Goal: Task Accomplishment & Management: Manage account settings

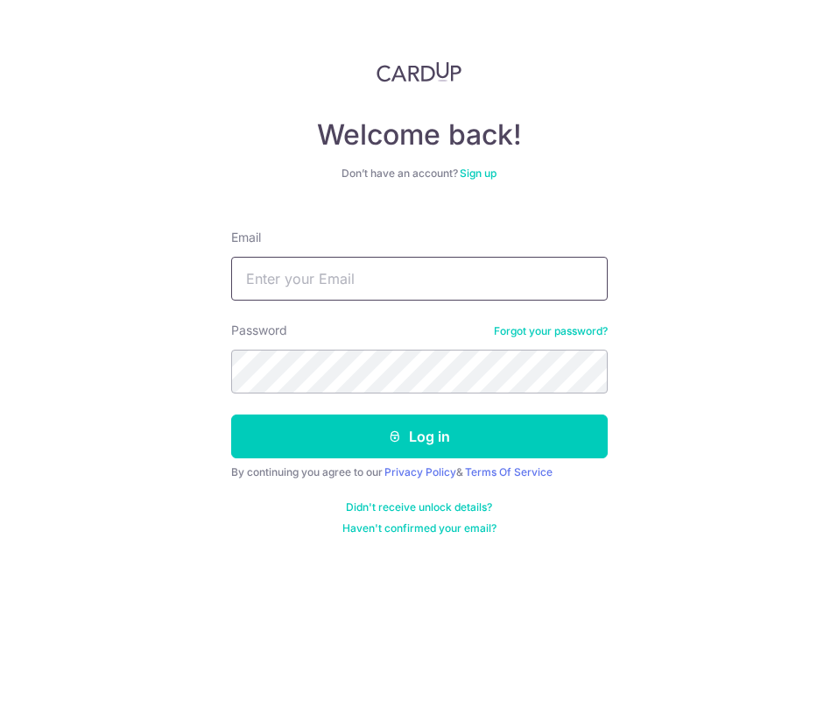
click at [421, 281] on input "Email" at bounding box center [419, 279] width 377 height 44
click at [231, 414] on button "Log in" at bounding box center [419, 436] width 377 height 44
type input "[EMAIL_ADDRESS][DOMAIN_NAME]"
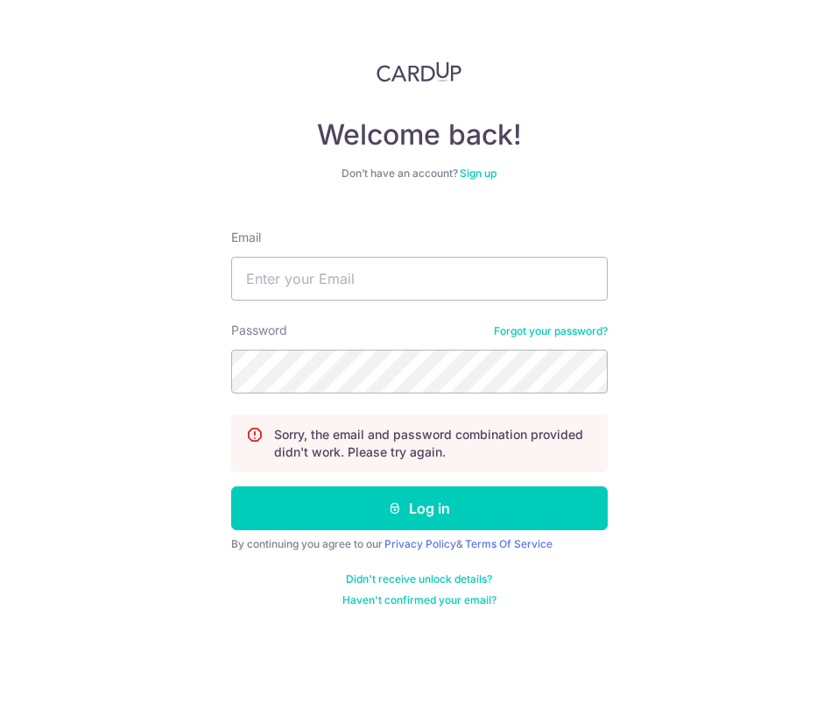
click at [389, 249] on div "Email" at bounding box center [419, 265] width 377 height 72
click at [387, 284] on input "Email" at bounding box center [419, 279] width 377 height 44
type input "[EMAIL_ADDRESS][DOMAIN_NAME]"
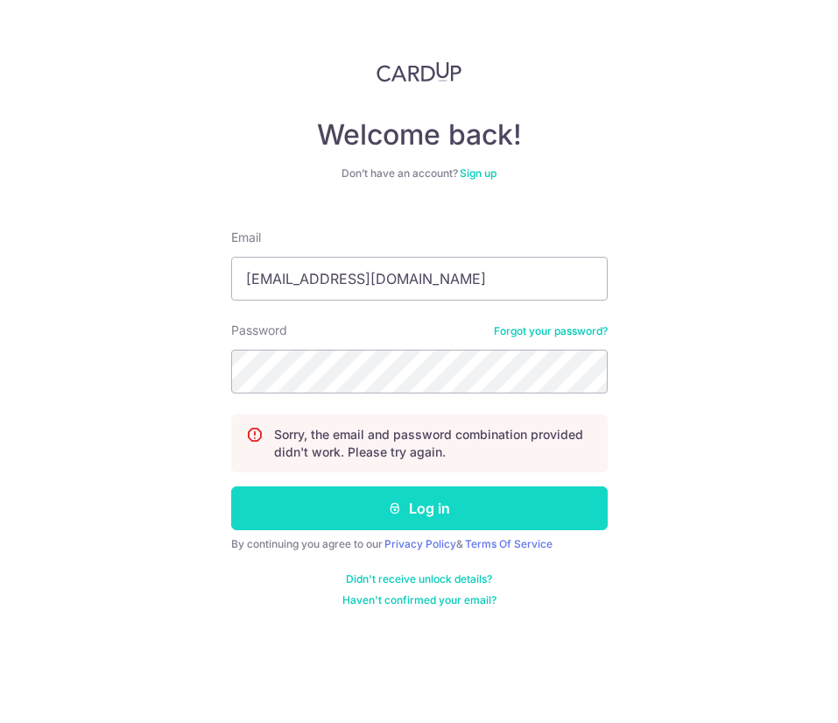
click at [422, 509] on button "Log in" at bounding box center [419, 508] width 377 height 44
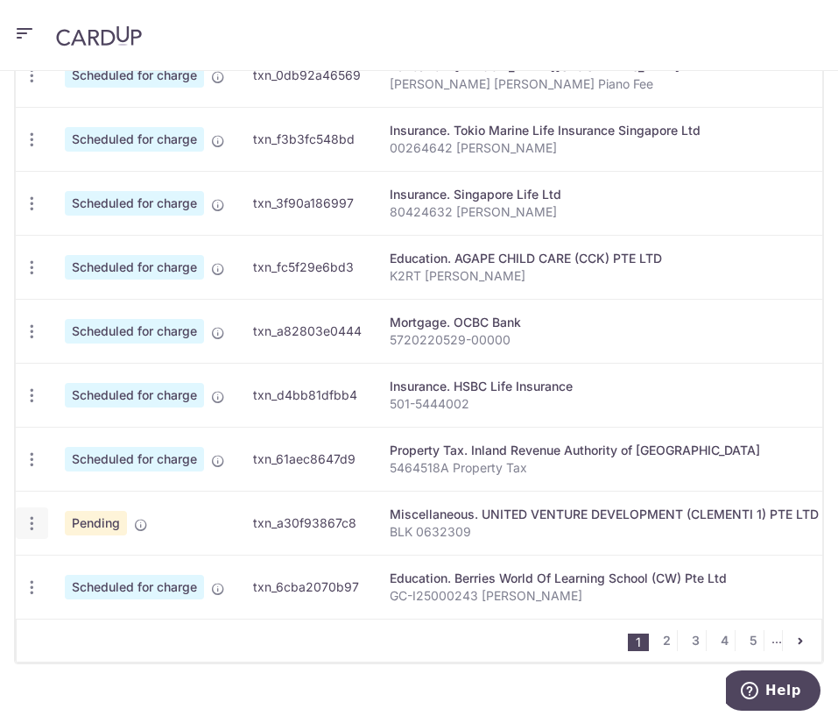
click at [39, 534] on div "Update payment Cancel payment" at bounding box center [32, 523] width 32 height 32
click at [30, 522] on icon "button" at bounding box center [32, 523] width 18 height 18
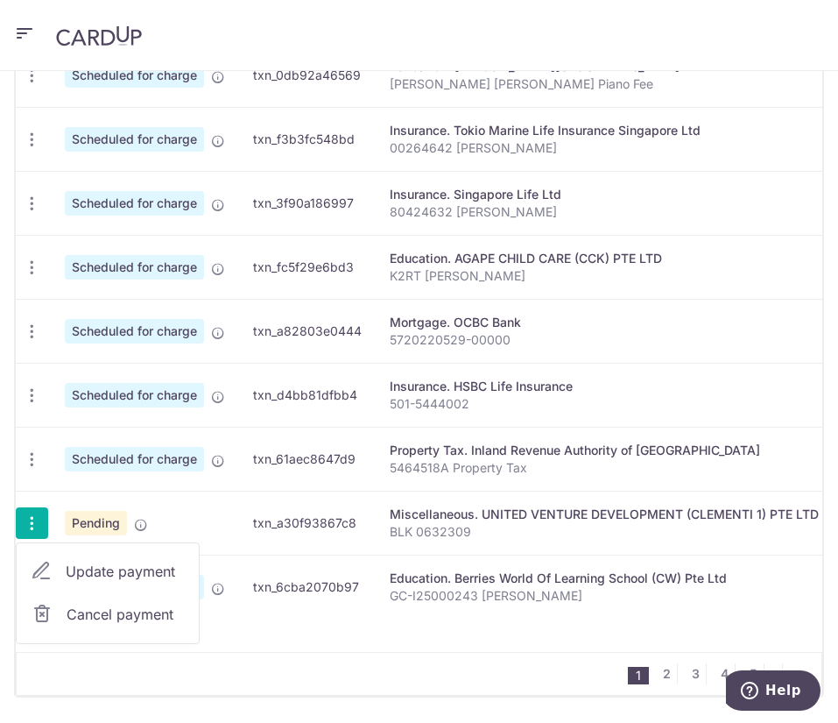
click at [95, 572] on span "Update payment" at bounding box center [125, 571] width 119 height 21
radio input "true"
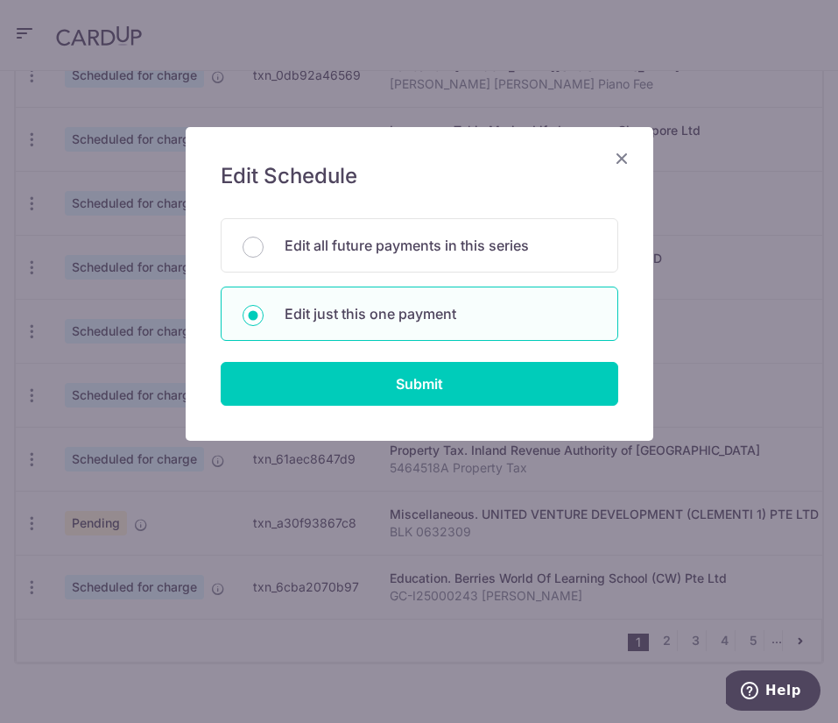
click at [618, 162] on icon "Close" at bounding box center [622, 158] width 21 height 22
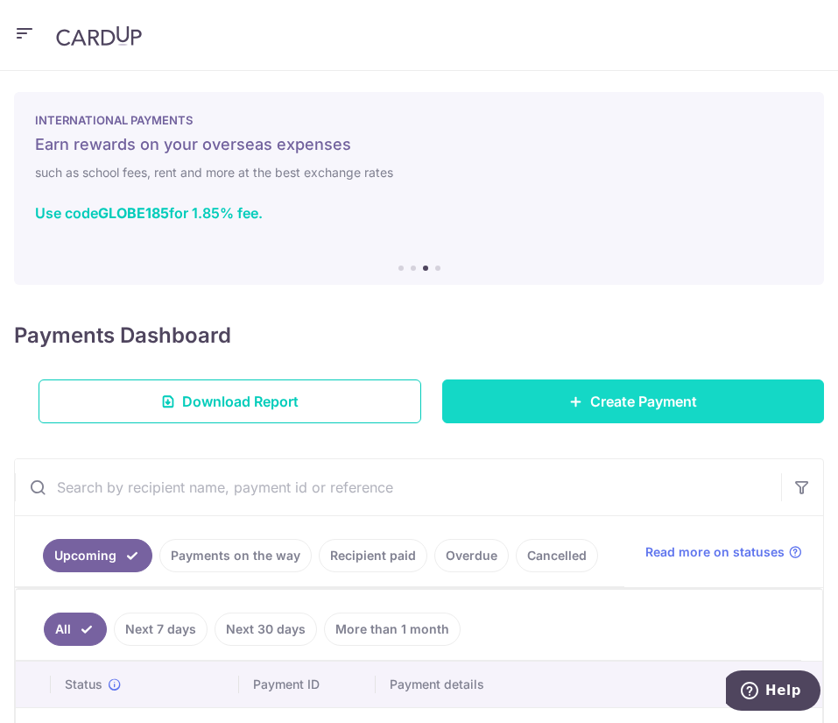
click at [569, 399] on icon at bounding box center [576, 401] width 14 height 14
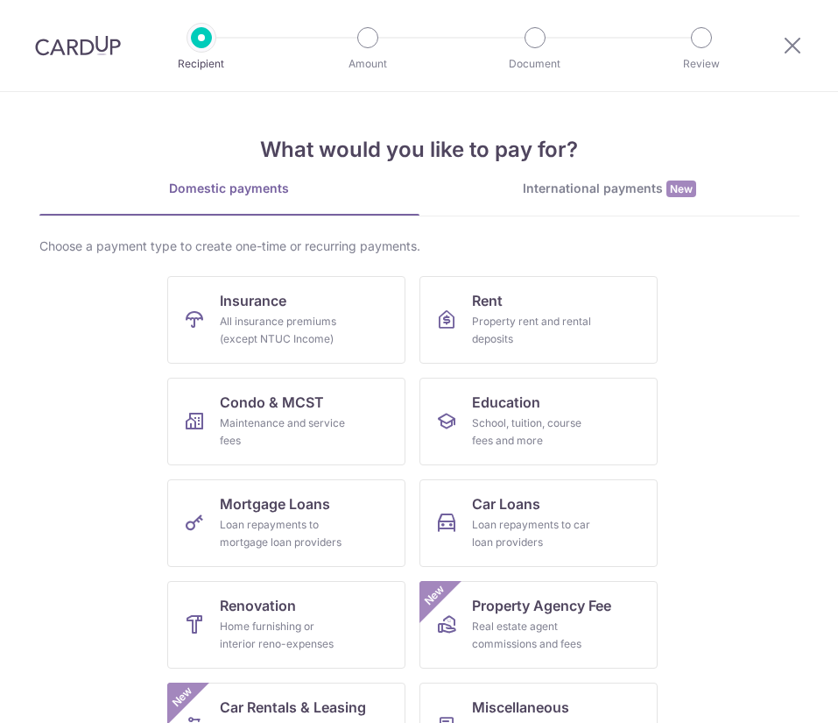
scroll to position [265, 0]
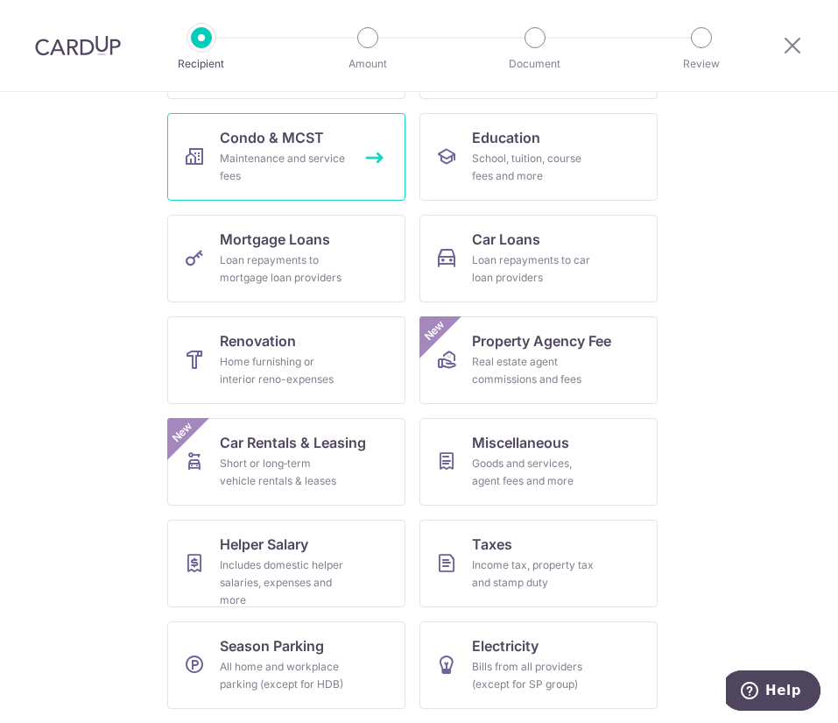
click at [267, 145] on span "Condo & MCST" at bounding box center [272, 137] width 104 height 21
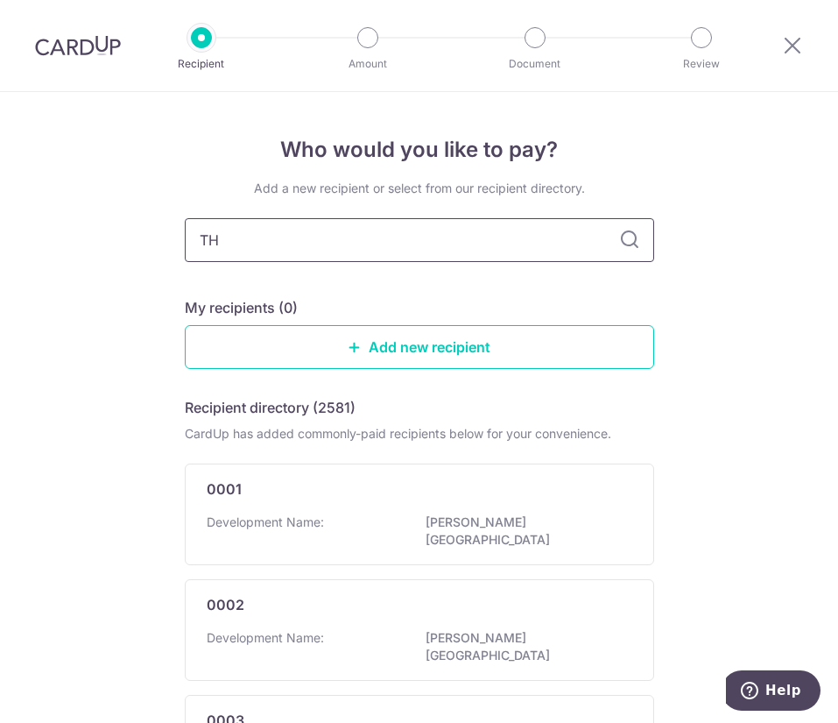
type input "THE"
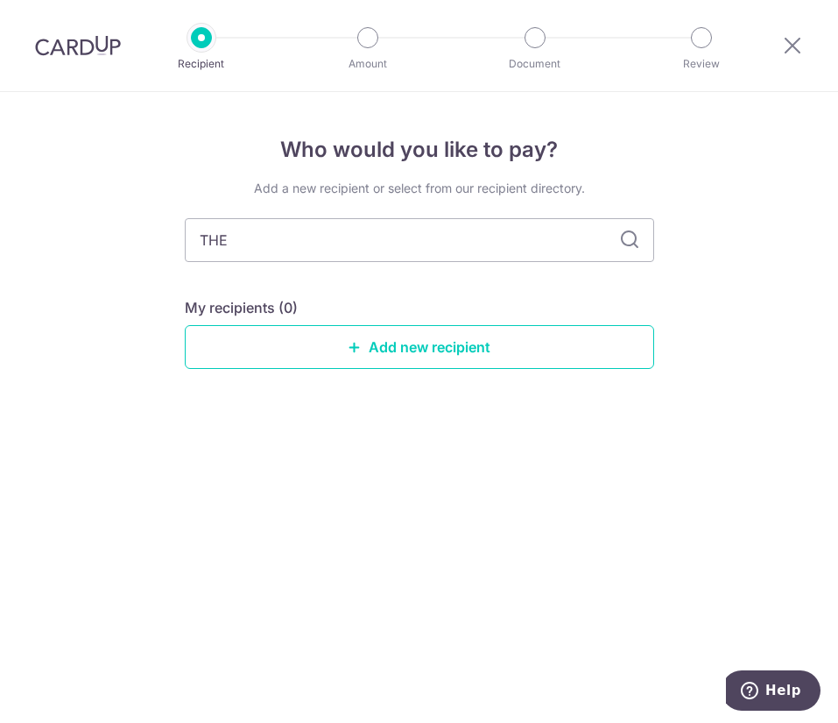
type input "THE M"
type input "THE MCST"
click at [398, 343] on link "Add new recipient" at bounding box center [420, 347] width 470 height 44
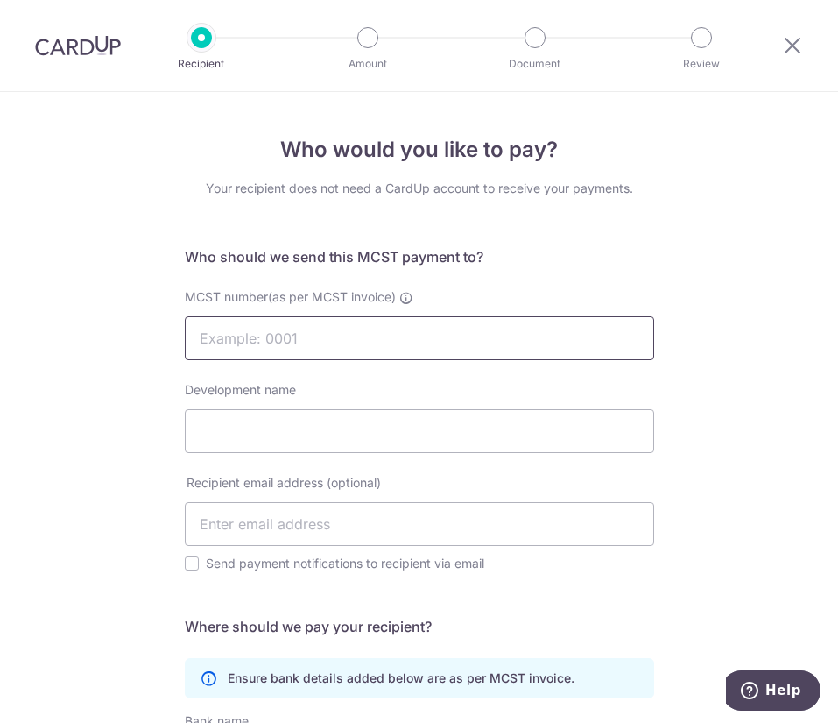
click at [398, 343] on input "MCST number(as per MCST invoice)" at bounding box center [420, 338] width 470 height 44
click at [126, 388] on div "Who would you like to pay? Your recipient does not need a CardUp account to rec…" at bounding box center [419, 573] width 838 height 962
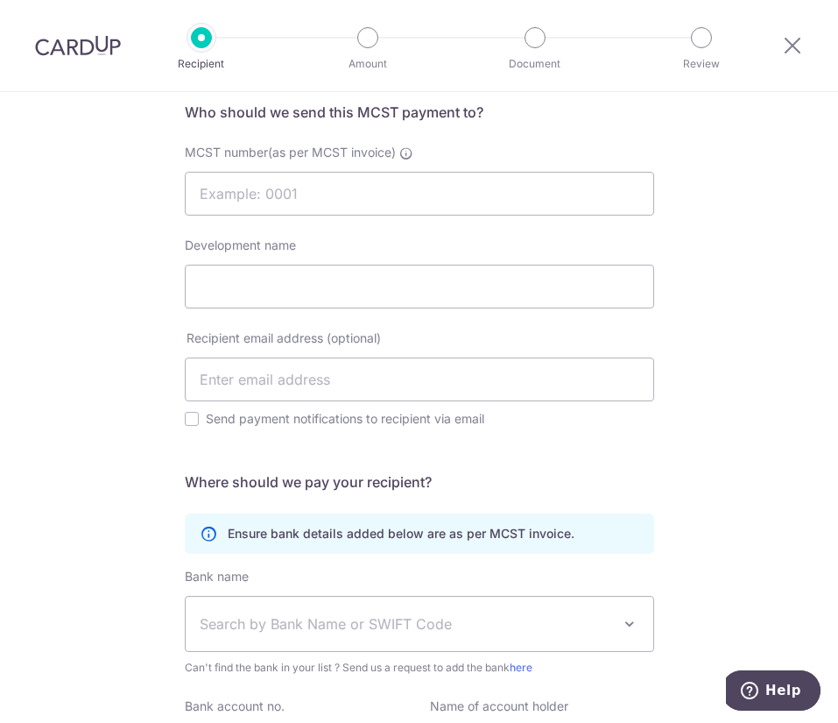
scroll to position [146, 0]
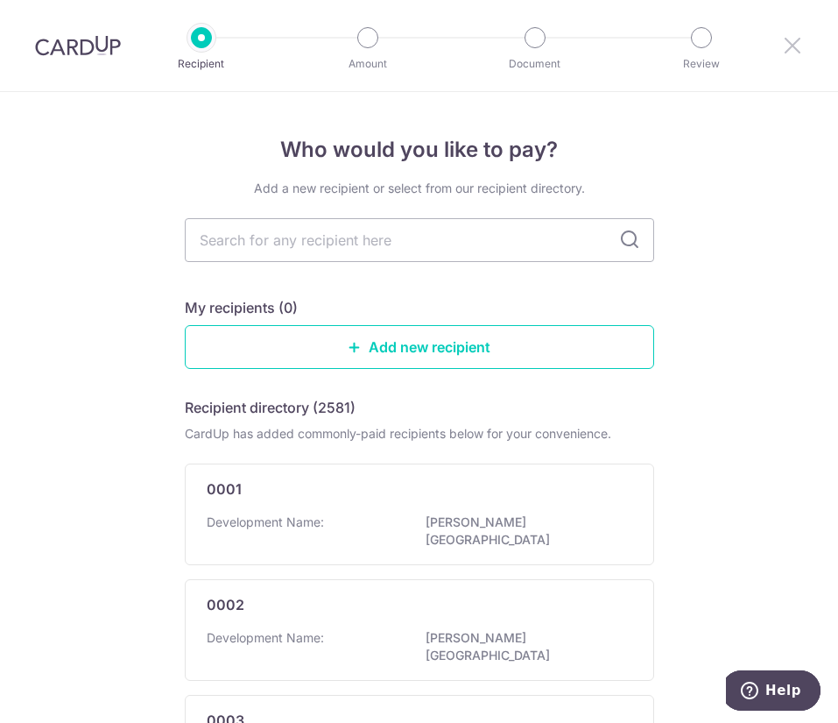
drag, startPoint x: 788, startPoint y: 52, endPoint x: 500, endPoint y: 124, distance: 296.4
click at [788, 52] on icon at bounding box center [792, 45] width 21 height 22
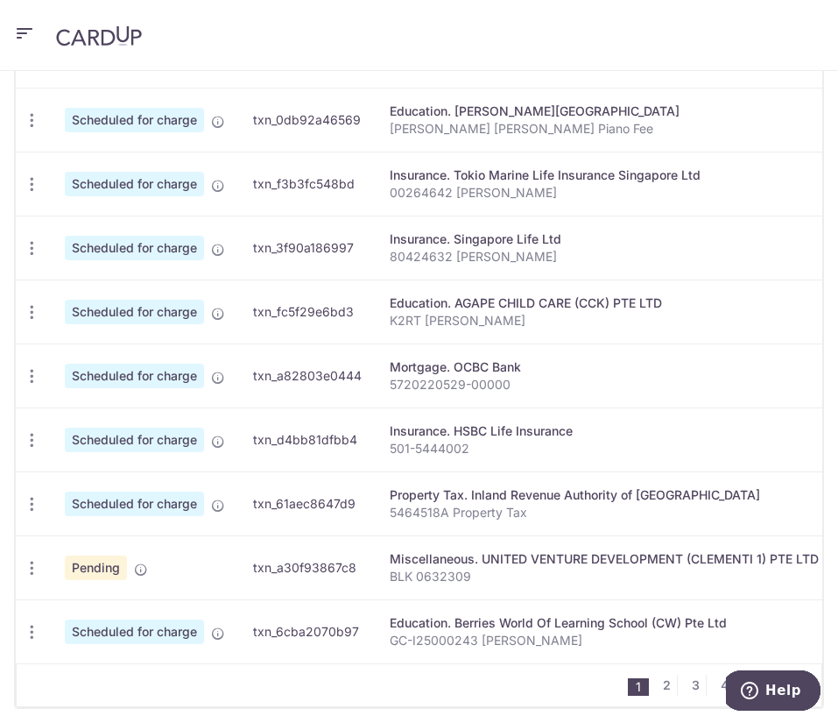
click at [446, 573] on p "BLK 0632309" at bounding box center [674, 577] width 568 height 18
click at [11, 562] on div "× Pause Schedule Pause all future payments in this series Pause just this one p…" at bounding box center [419, 397] width 838 height 652
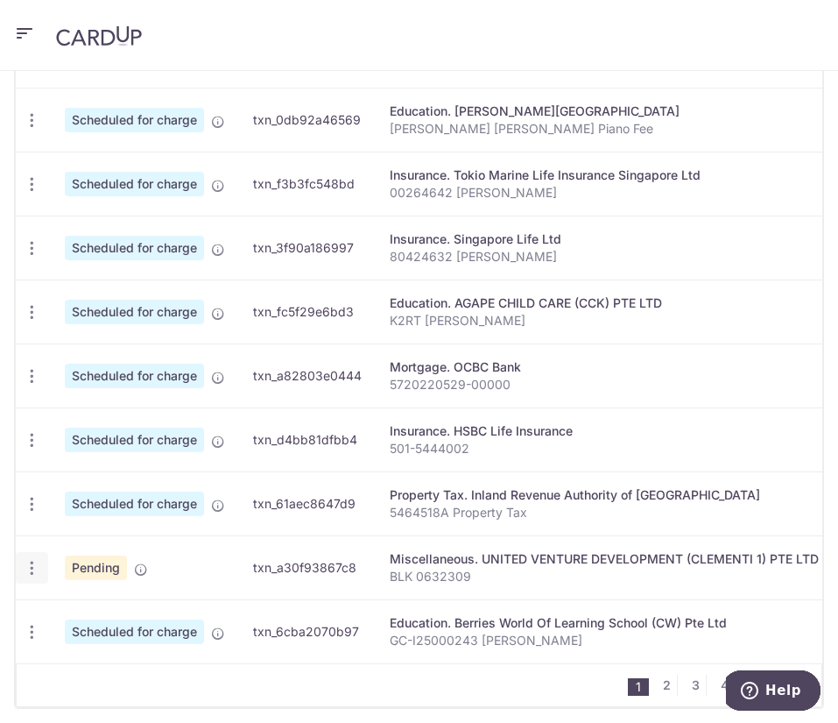
click at [30, 570] on icon "button" at bounding box center [32, 568] width 18 height 18
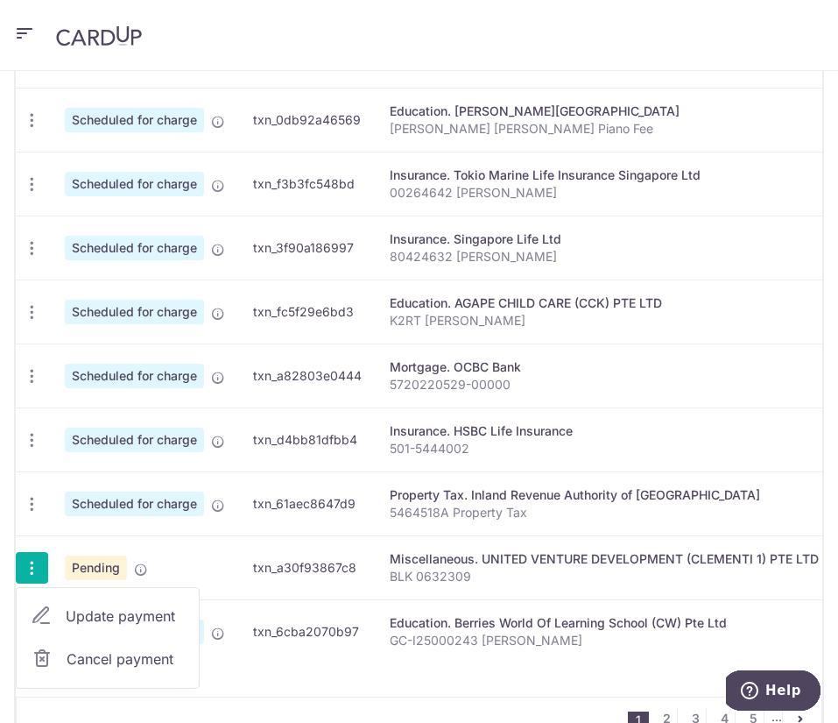
click at [131, 613] on span "Update payment" at bounding box center [125, 615] width 119 height 21
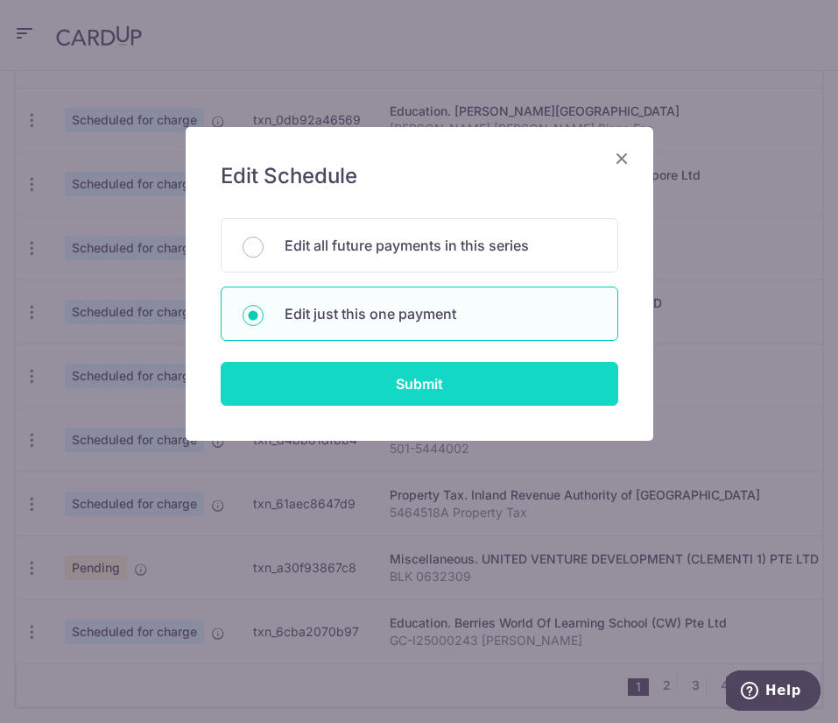
click at [359, 384] on input "Submit" at bounding box center [420, 384] width 398 height 44
radio input "true"
type input "1,142.21"
type input "[DATE]"
type input "BLK 0632309"
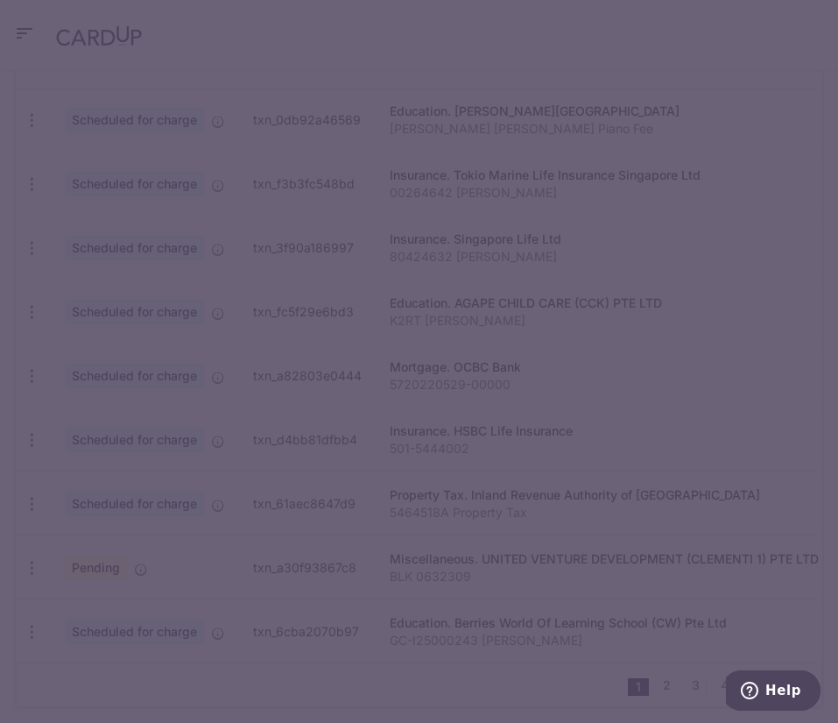
type input "OCBC18"
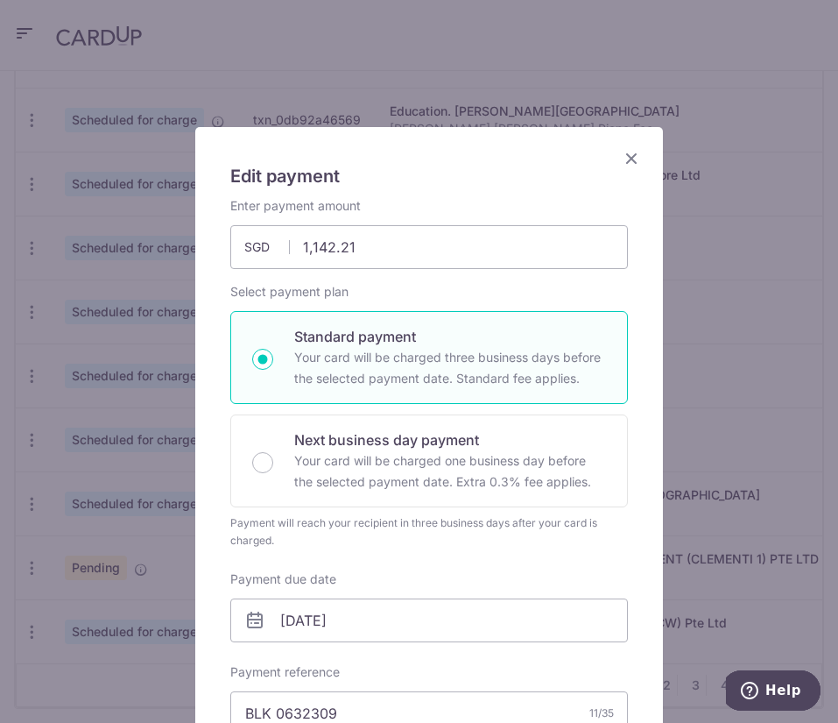
click at [621, 162] on icon "Close" at bounding box center [631, 158] width 21 height 22
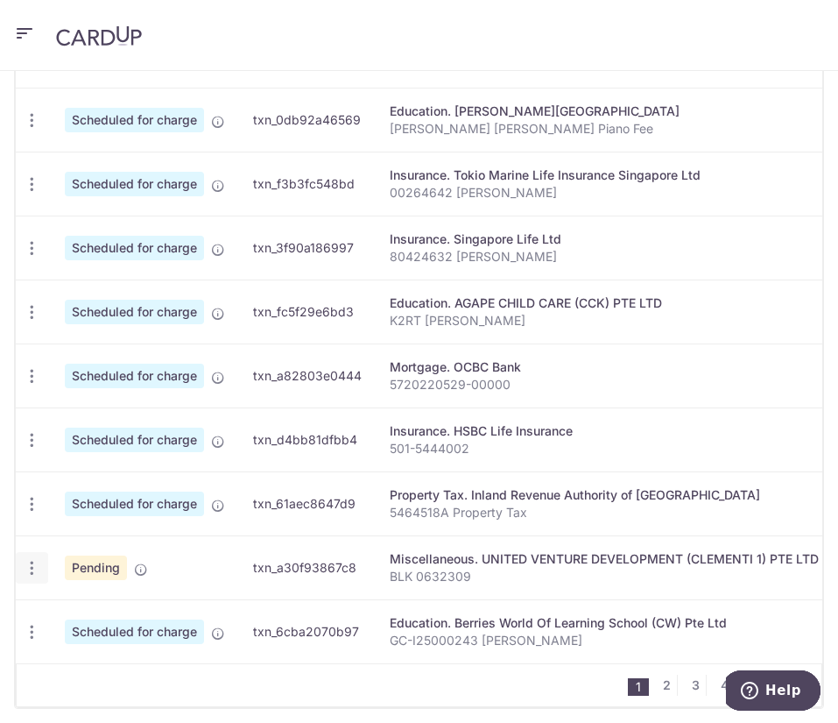
click at [30, 575] on icon "button" at bounding box center [32, 568] width 18 height 18
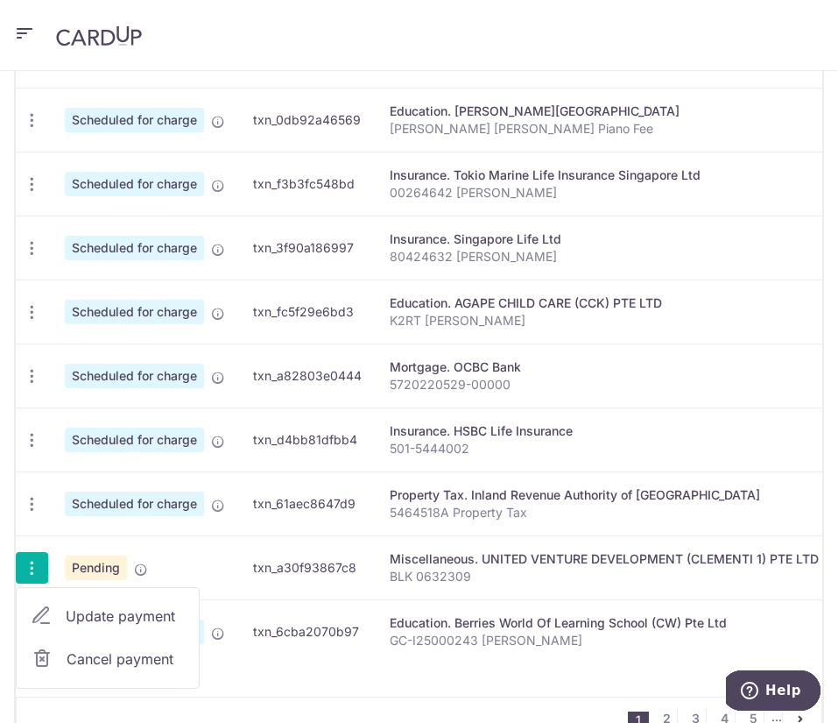
click at [477, 248] on p "80424632 [PERSON_NAME]" at bounding box center [674, 257] width 568 height 18
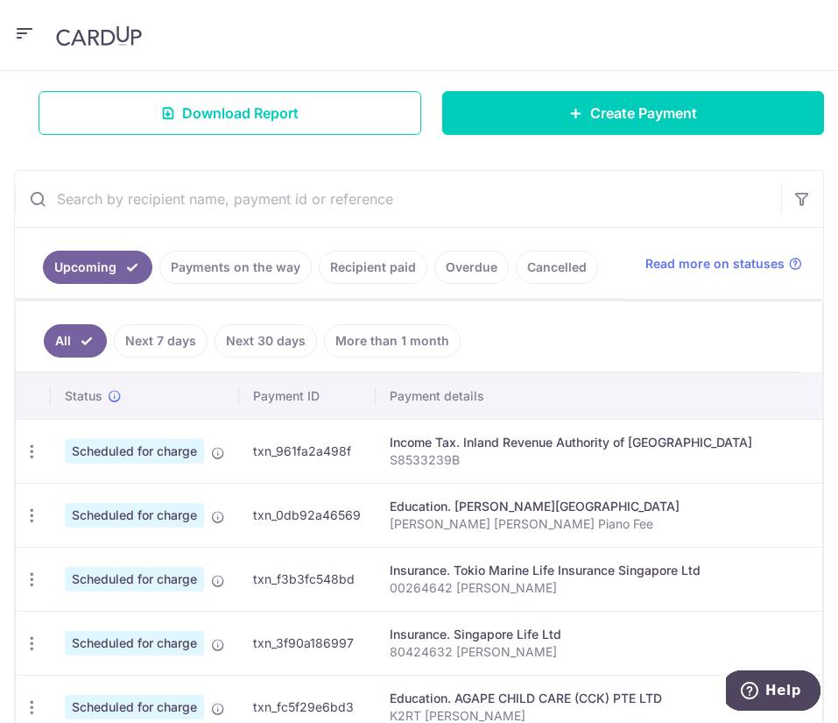
scroll to position [265, 0]
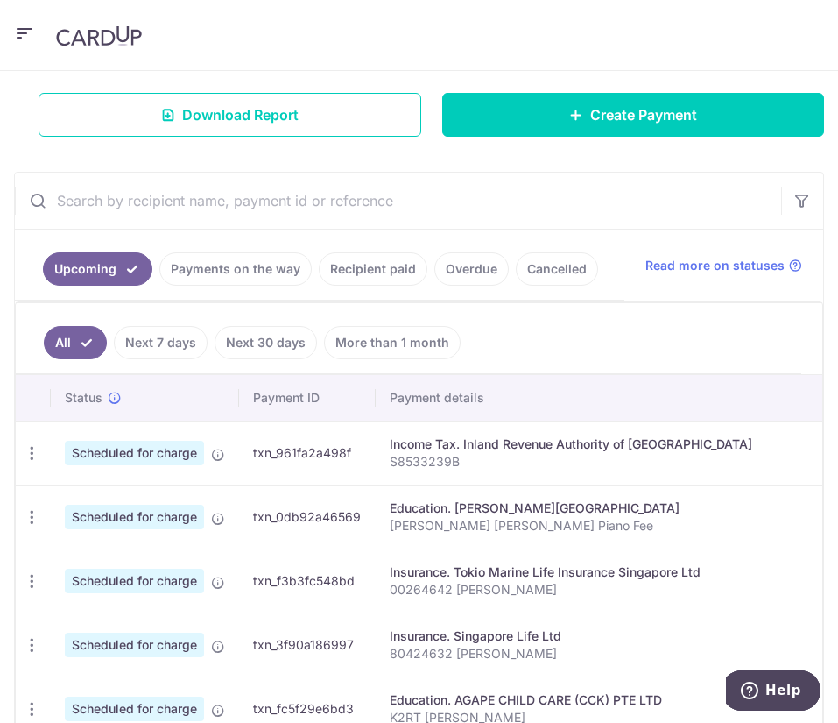
click at [338, 268] on link "Recipient paid" at bounding box center [373, 268] width 109 height 33
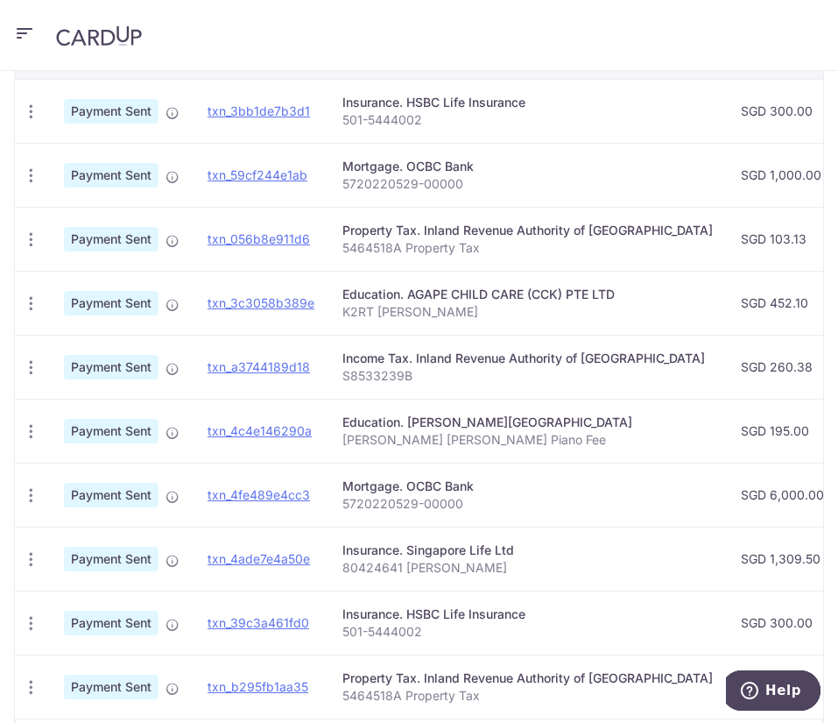
scroll to position [690, 0]
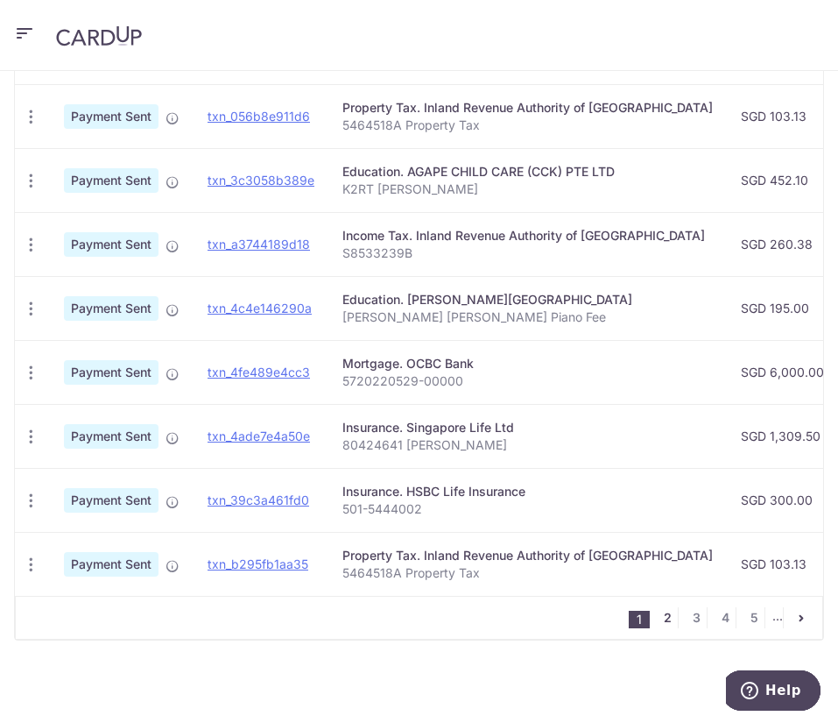
click at [657, 622] on link "2" at bounding box center [667, 617] width 21 height 21
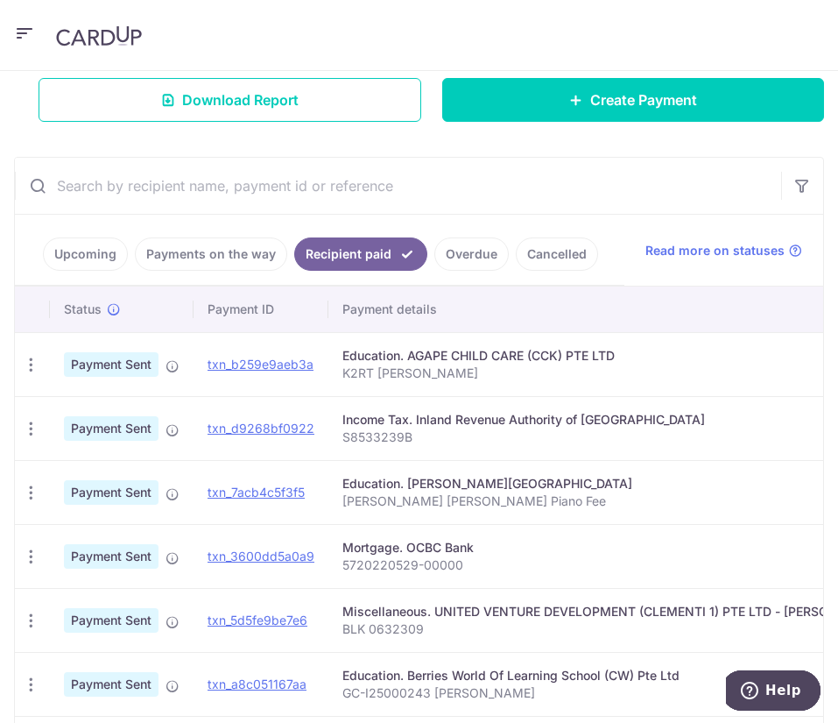
scroll to position [558, 0]
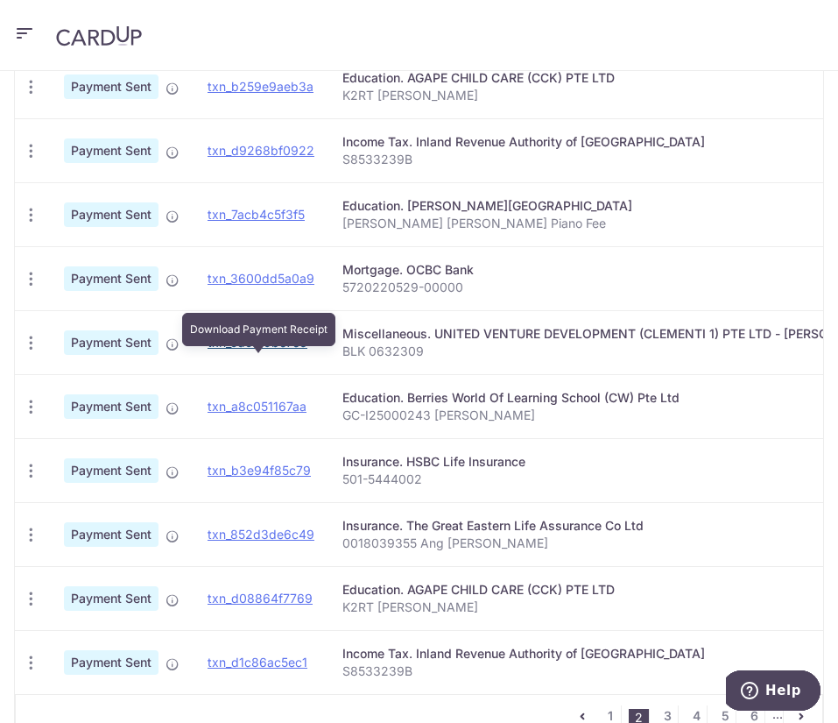
click at [288, 350] on link "txn_5d5fe9be7e6" at bounding box center [258, 342] width 100 height 15
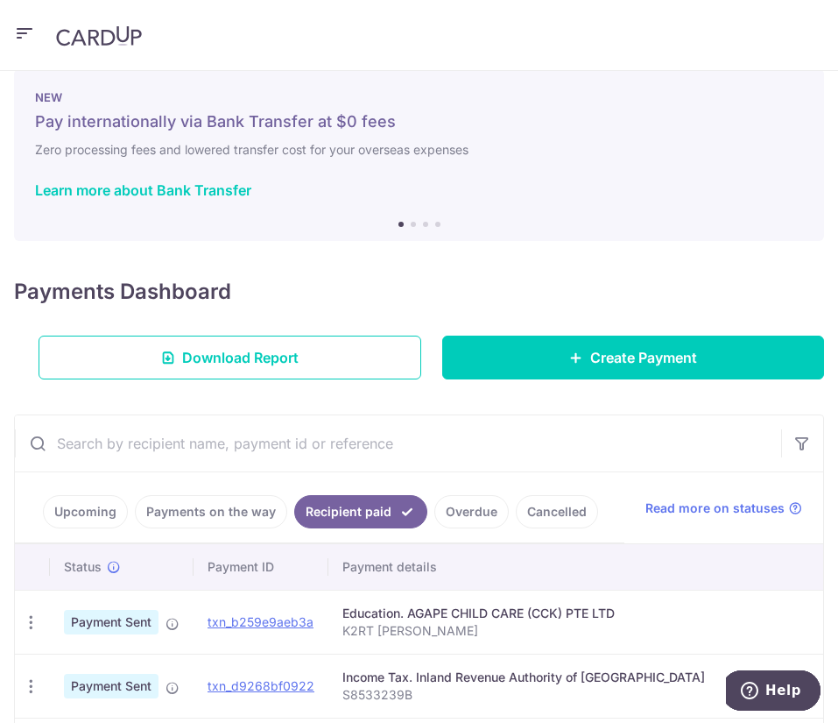
scroll to position [0, 0]
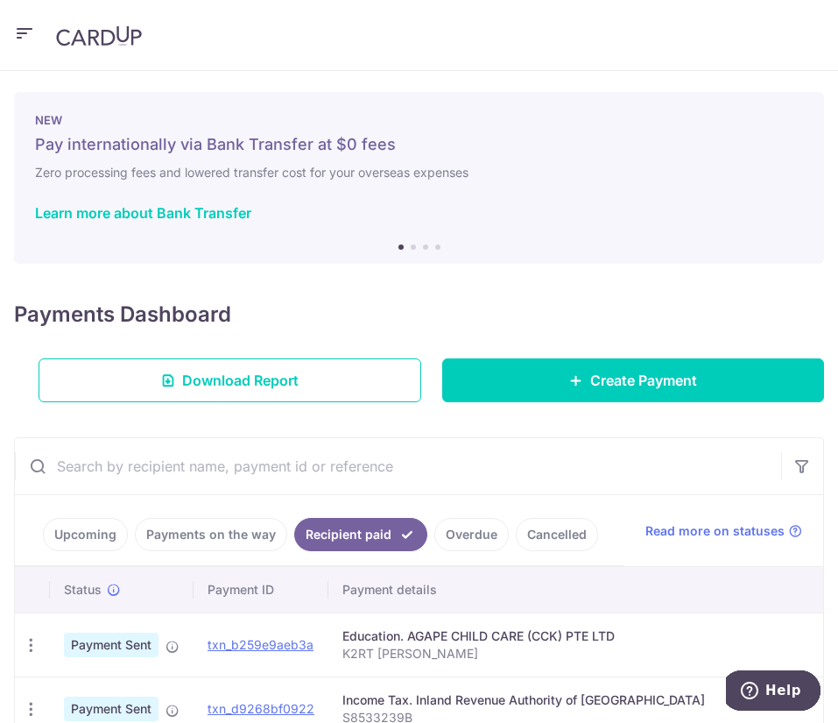
click at [88, 539] on link "Upcoming" at bounding box center [85, 534] width 85 height 33
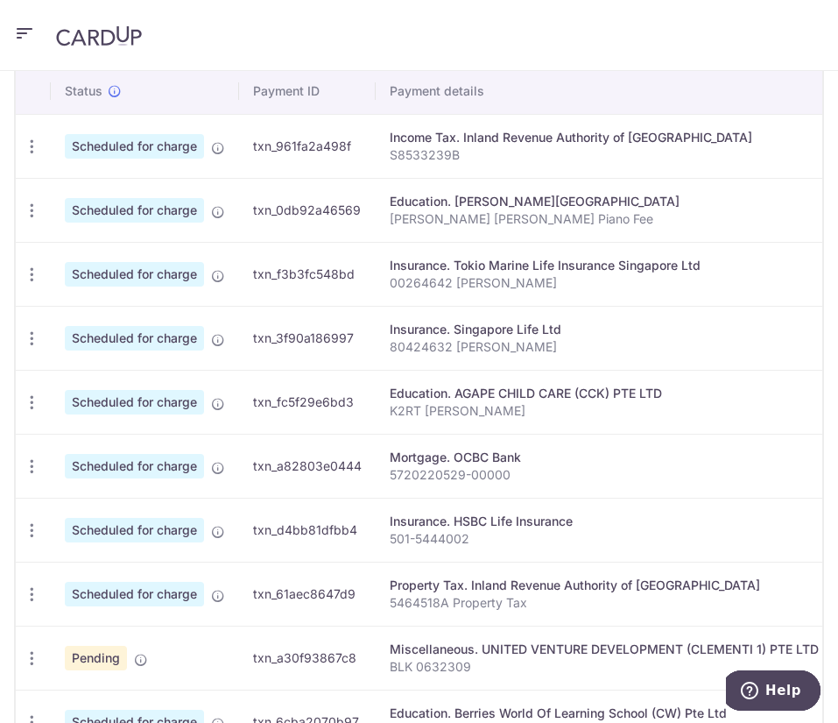
scroll to position [764, 0]
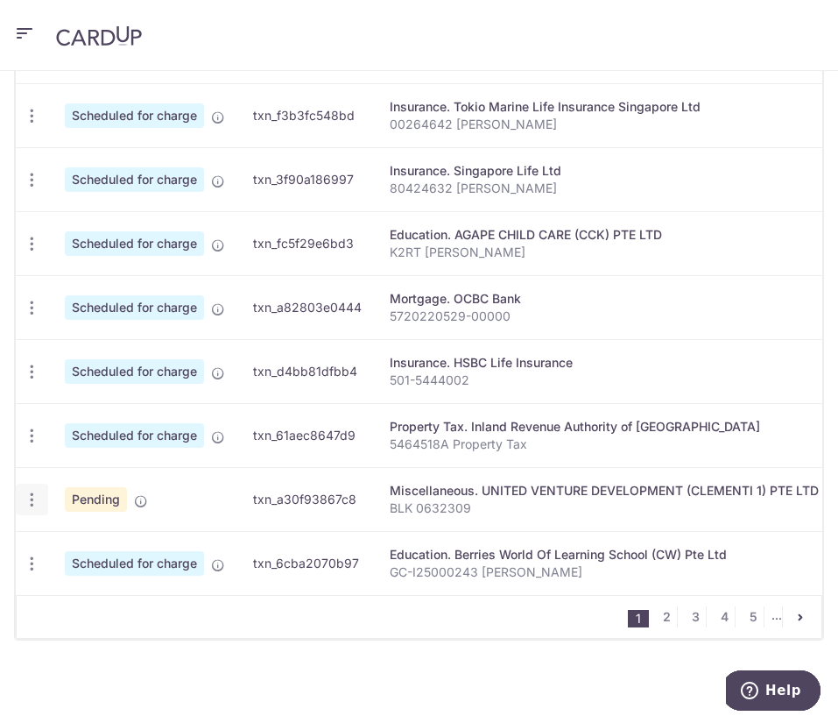
click at [36, 494] on icon "button" at bounding box center [32, 500] width 18 height 18
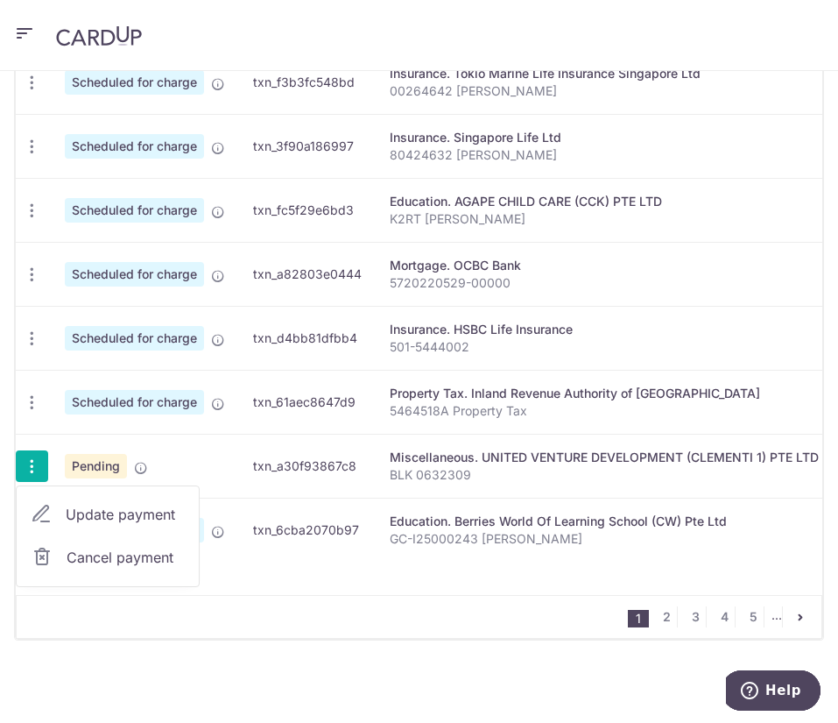
click at [113, 568] on span "Cancel payment" at bounding box center [125, 557] width 117 height 21
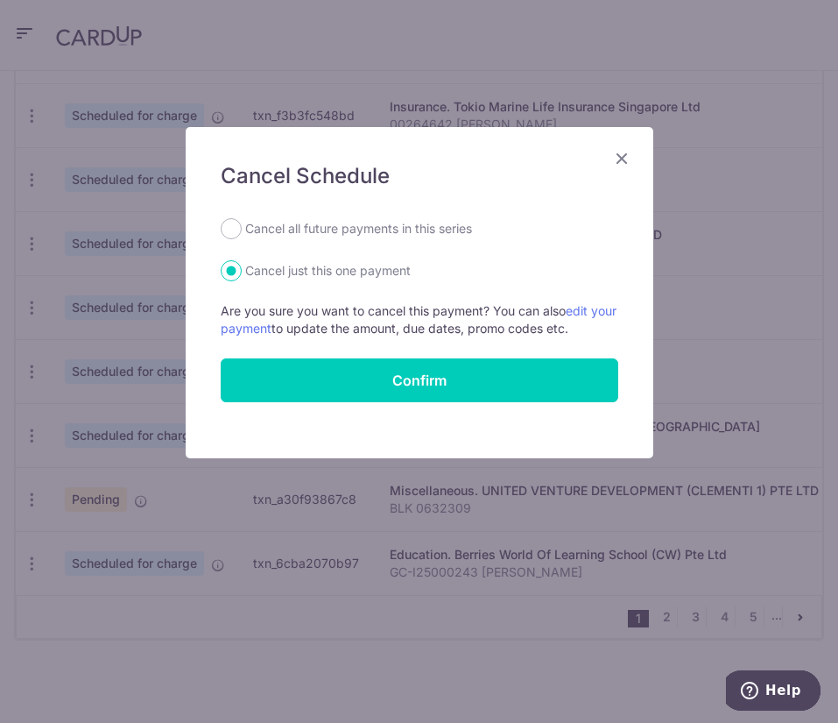
click at [445, 210] on div "Cancel Schedule Cancel all future payments in this series Cancel just this one …" at bounding box center [420, 292] width 468 height 331
click at [421, 239] on form "Cancel all future payments in this series Cancel just this one payment Are you …" at bounding box center [420, 310] width 398 height 184
click at [396, 231] on label "Cancel all future payments in this series" at bounding box center [358, 228] width 227 height 21
click at [242, 231] on input "Cancel all future payments in this series" at bounding box center [231, 228] width 21 height 21
radio input "true"
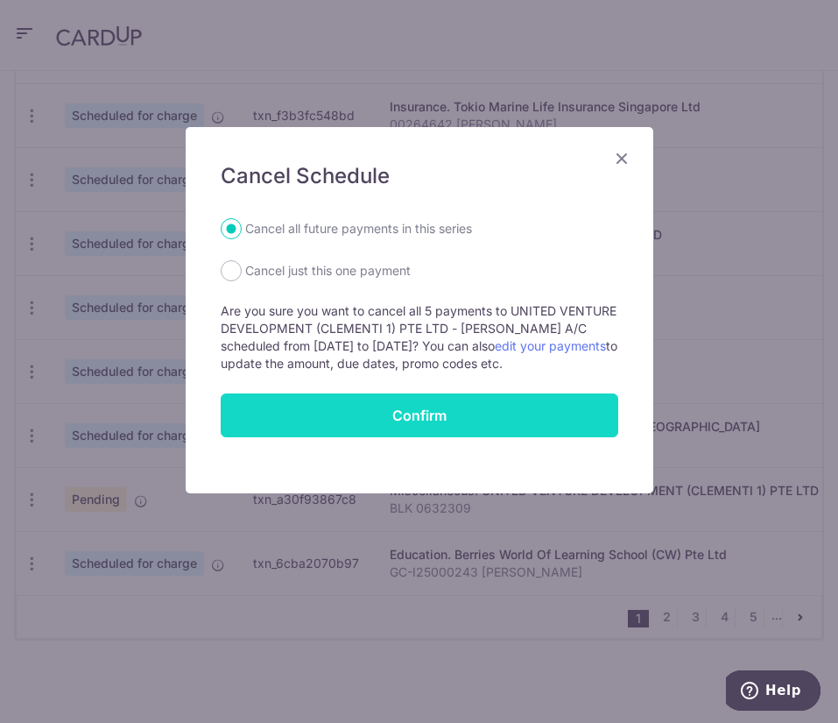
click at [374, 411] on button "Confirm" at bounding box center [420, 415] width 398 height 44
